Goal: Task Accomplishment & Management: Use online tool/utility

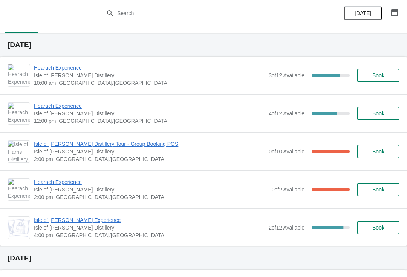
scroll to position [14, 0]
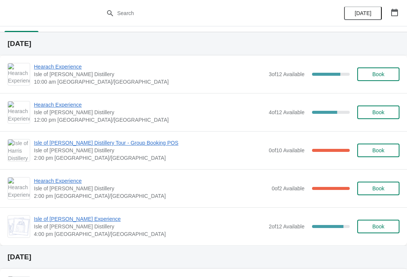
click at [63, 69] on span "Hearach Experience" at bounding box center [149, 67] width 231 height 8
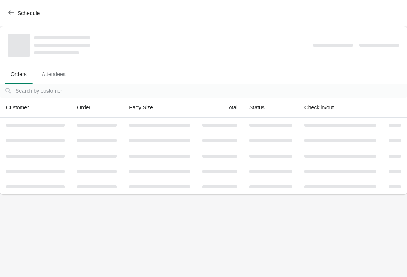
scroll to position [0, 0]
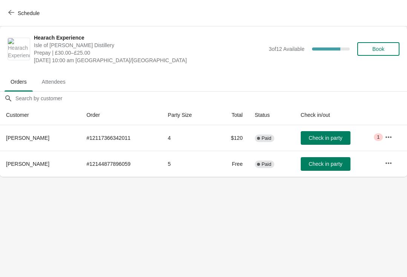
click at [323, 136] on span "Check in party" at bounding box center [324, 138] width 33 height 6
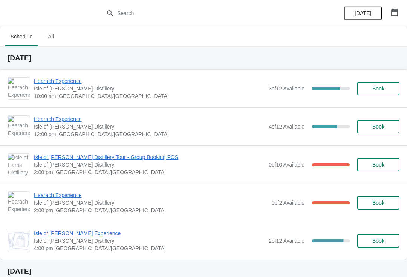
click at [82, 81] on span "Hearach Experience" at bounding box center [149, 81] width 231 height 8
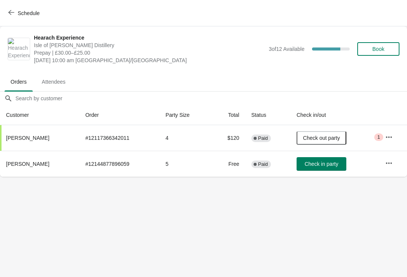
click at [10, 11] on icon "button" at bounding box center [11, 12] width 6 height 5
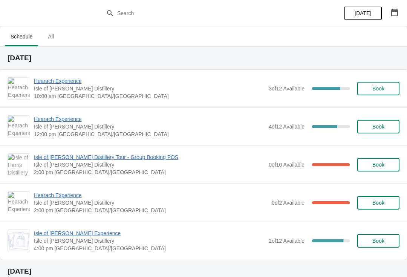
click at [380, 95] on button "Book" at bounding box center [378, 89] width 42 height 14
click at [68, 119] on span "Hearach Experience" at bounding box center [149, 119] width 231 height 8
